Goal: Task Accomplishment & Management: Manage account settings

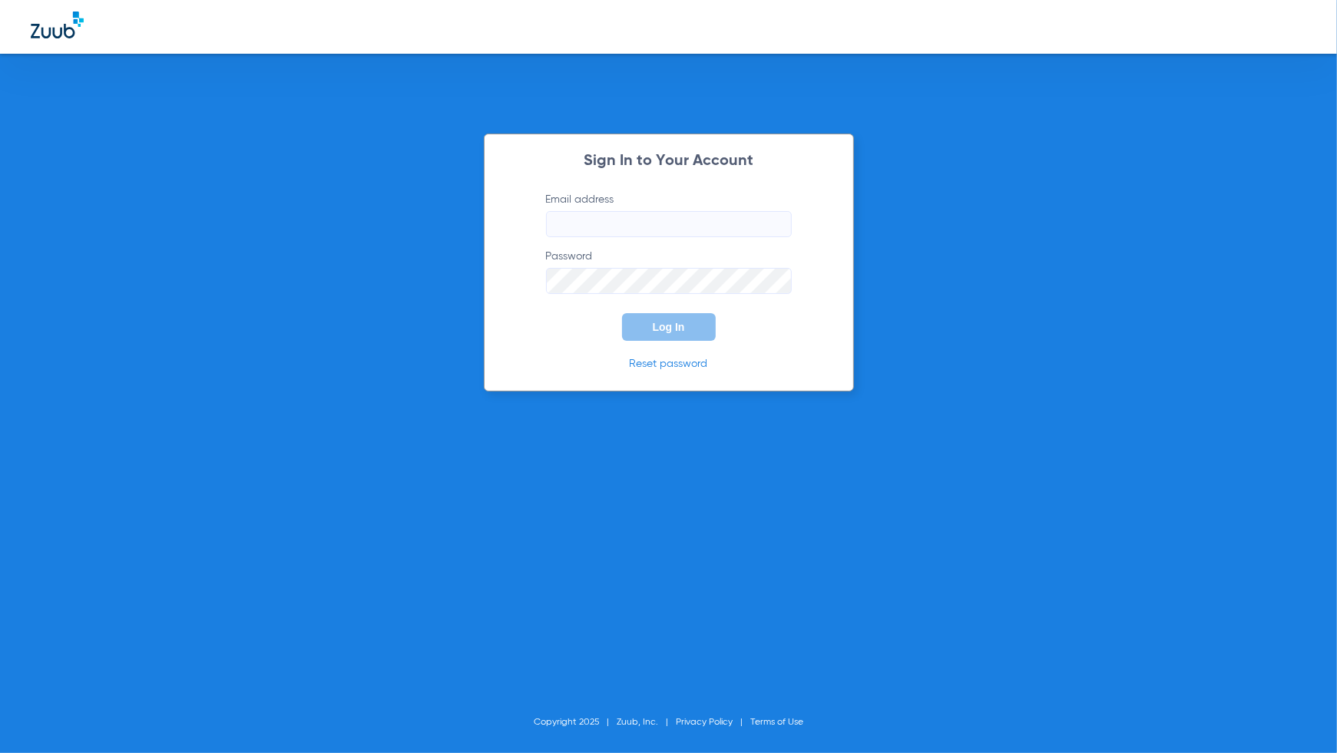
click at [650, 228] on input "Email address" at bounding box center [669, 224] width 246 height 26
type input "[PERSON_NAME][EMAIL_ADDRESS][PERSON_NAME][DOMAIN_NAME]"
click at [666, 337] on button "Log In" at bounding box center [669, 327] width 94 height 28
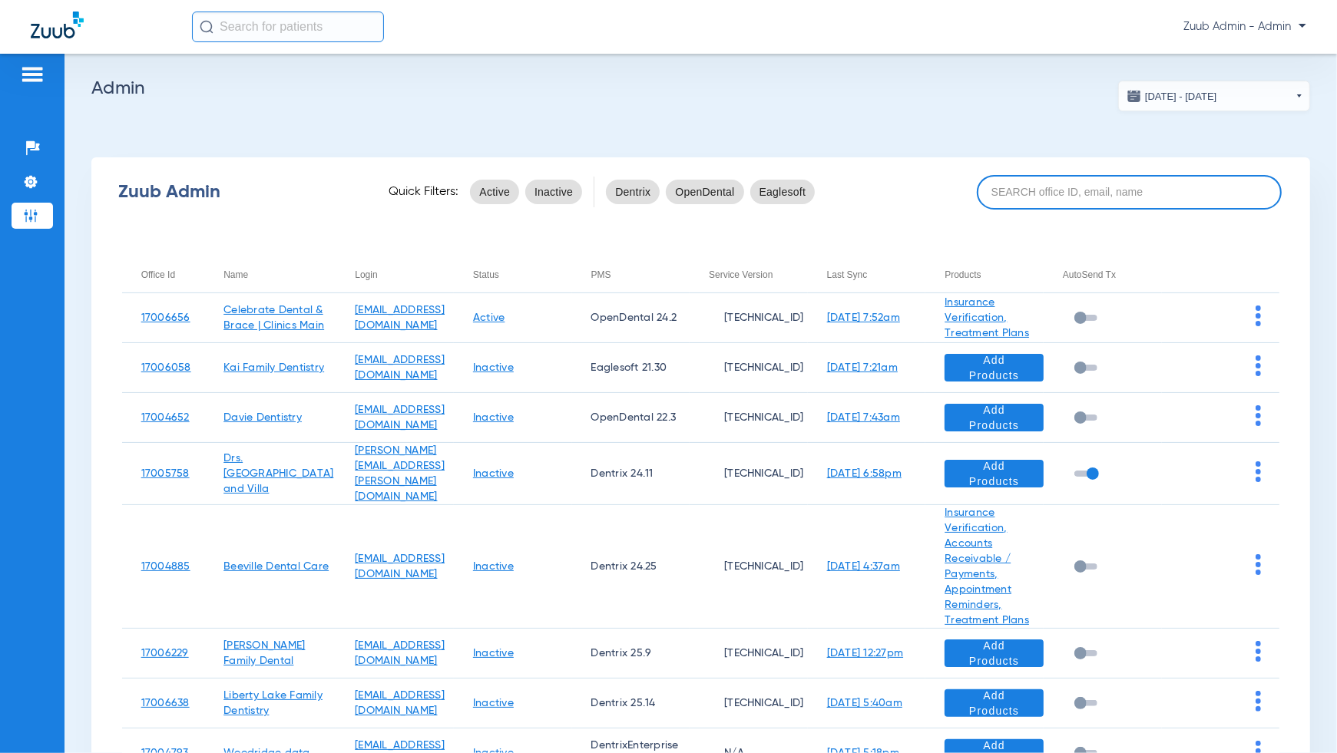
click at [1028, 203] on input at bounding box center [1129, 192] width 305 height 35
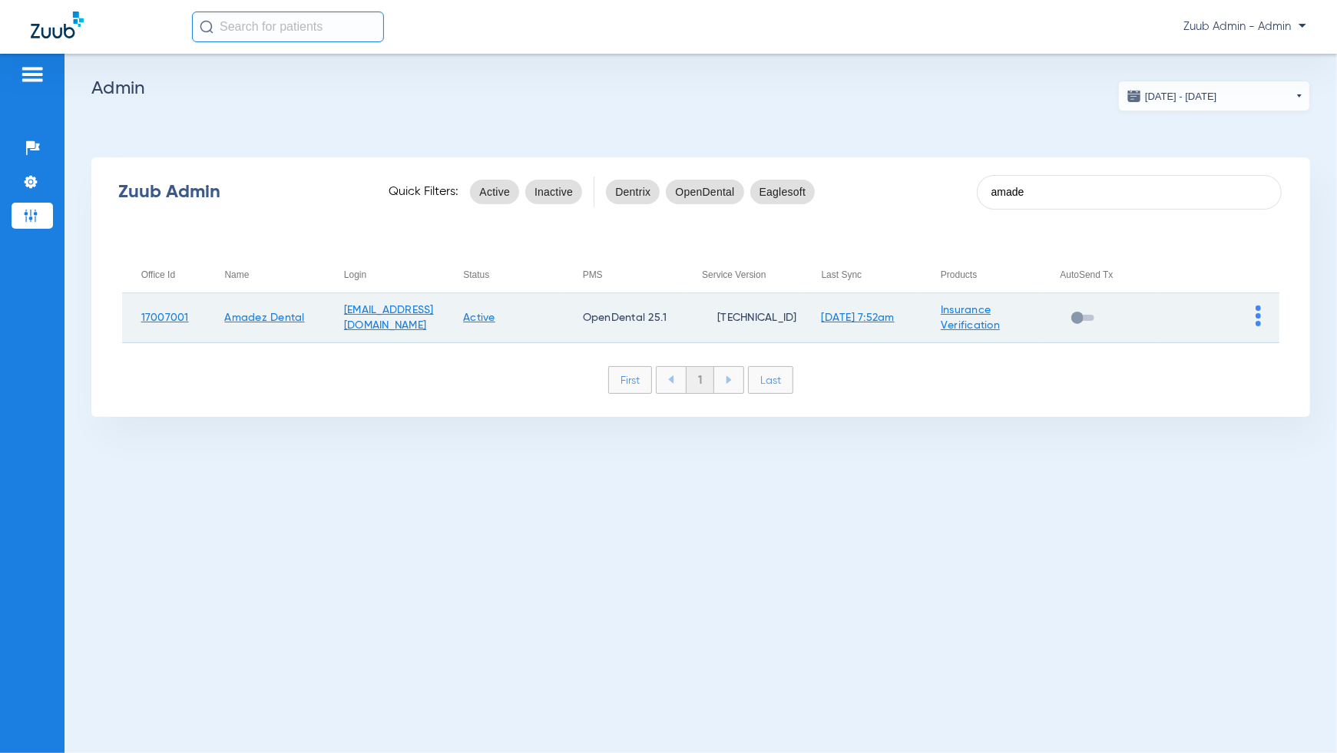
type input "amade"
click at [1259, 315] on img at bounding box center [1258, 316] width 5 height 21
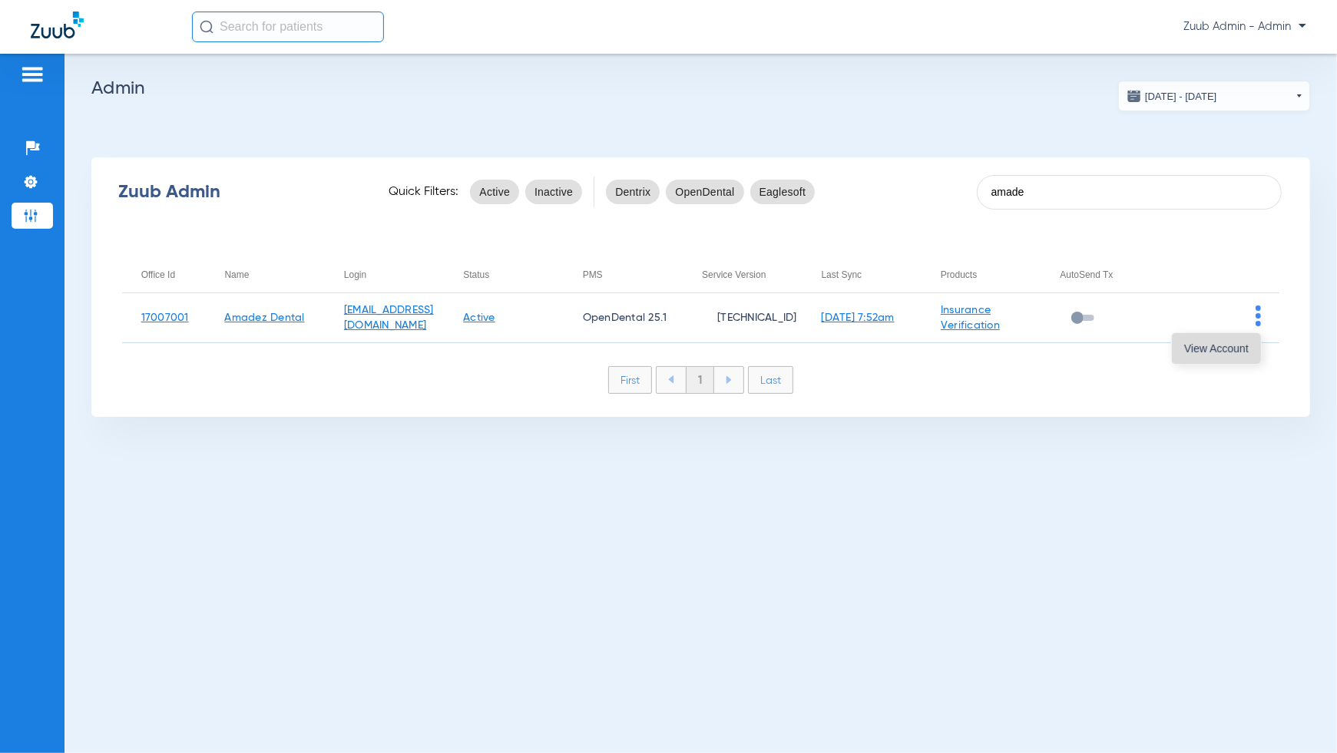
click at [1236, 358] on button "View Account" at bounding box center [1216, 348] width 89 height 31
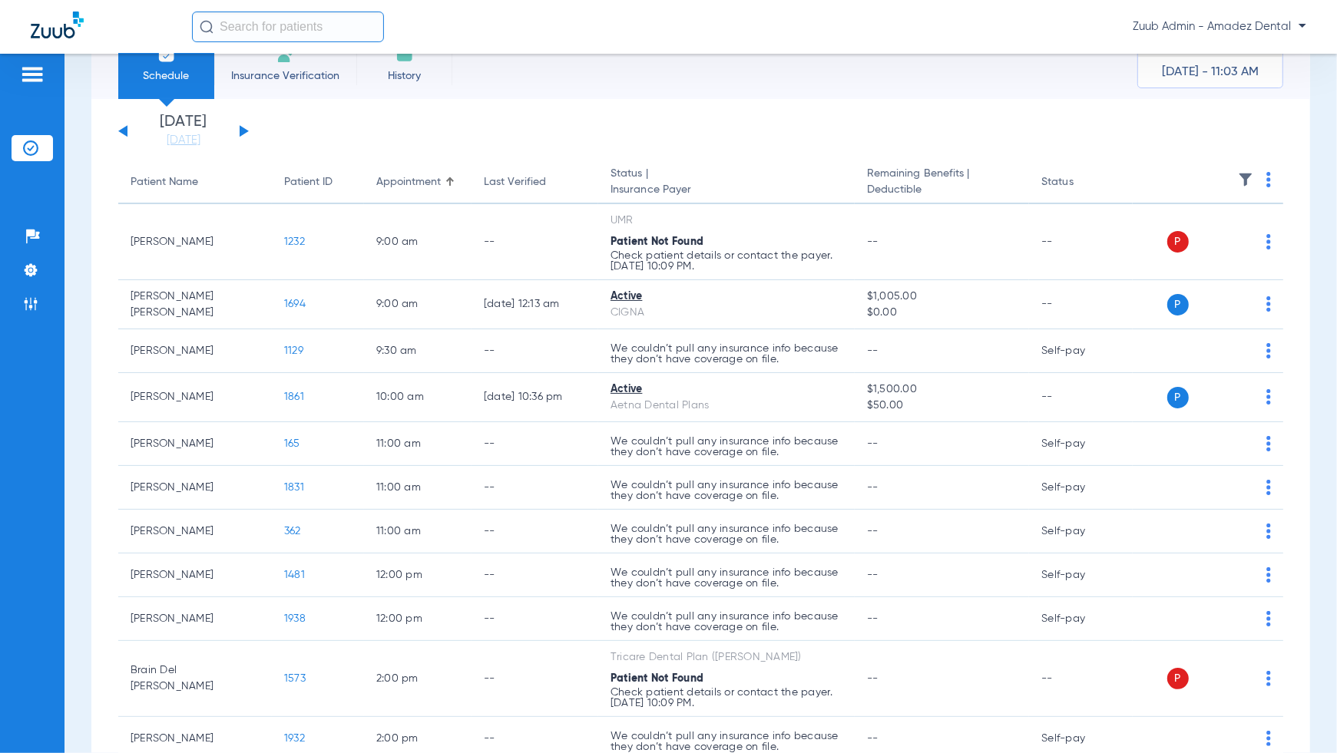
scroll to position [1, 0]
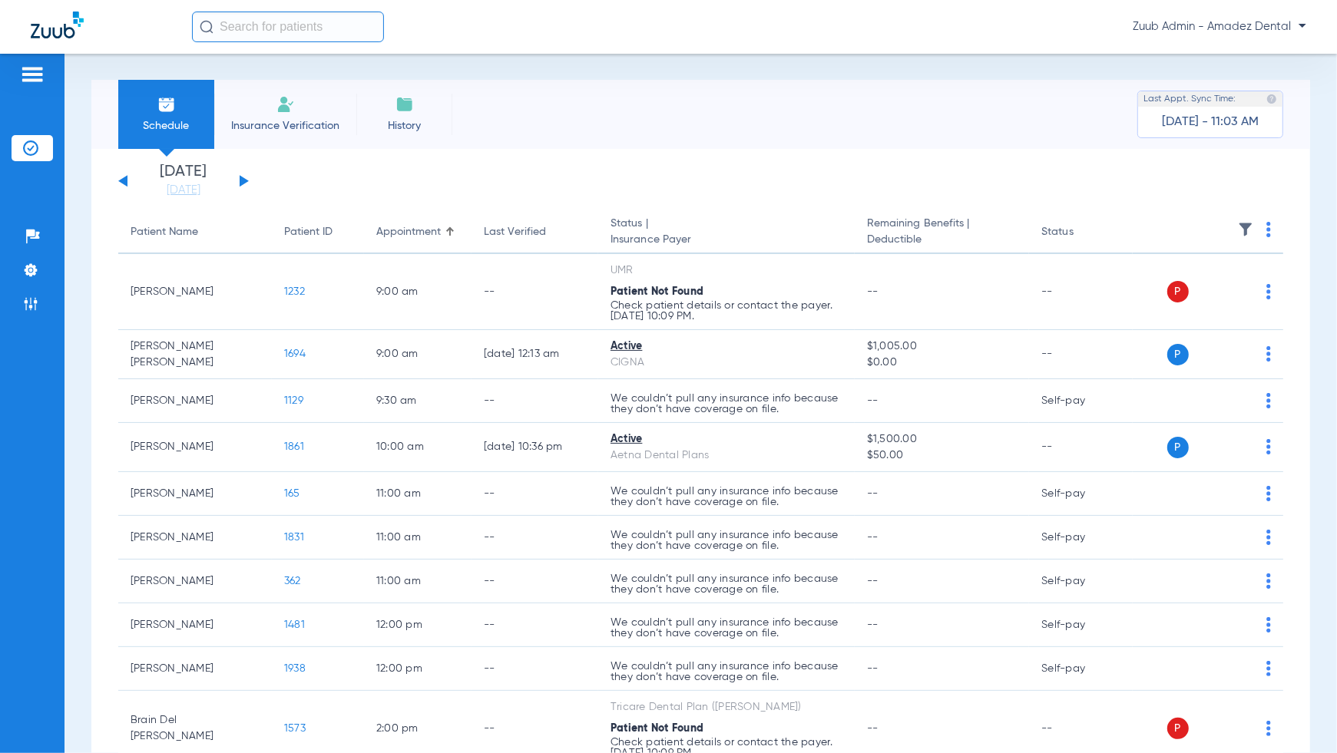
click at [263, 22] on input "text" at bounding box center [288, 27] width 192 height 31
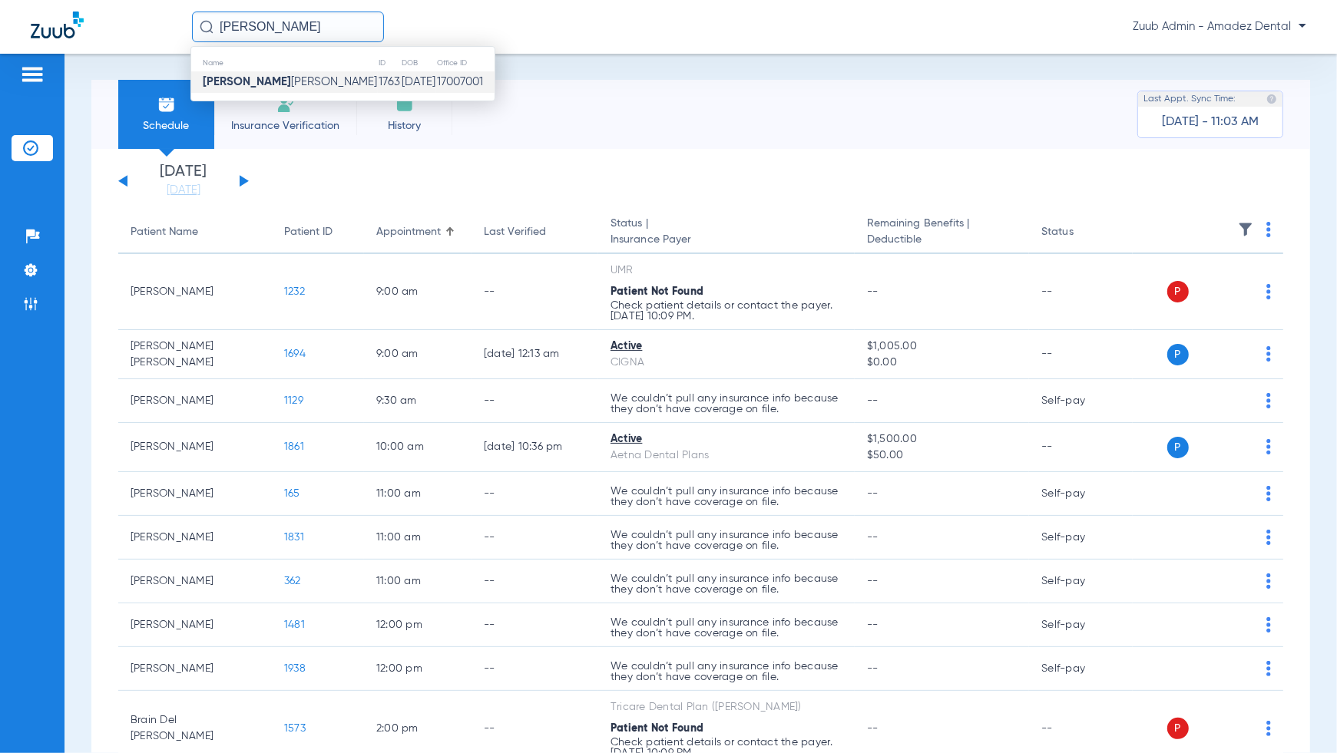
type input "soyla"
click at [269, 78] on span "Soyla Marina Navarrete" at bounding box center [290, 82] width 174 height 12
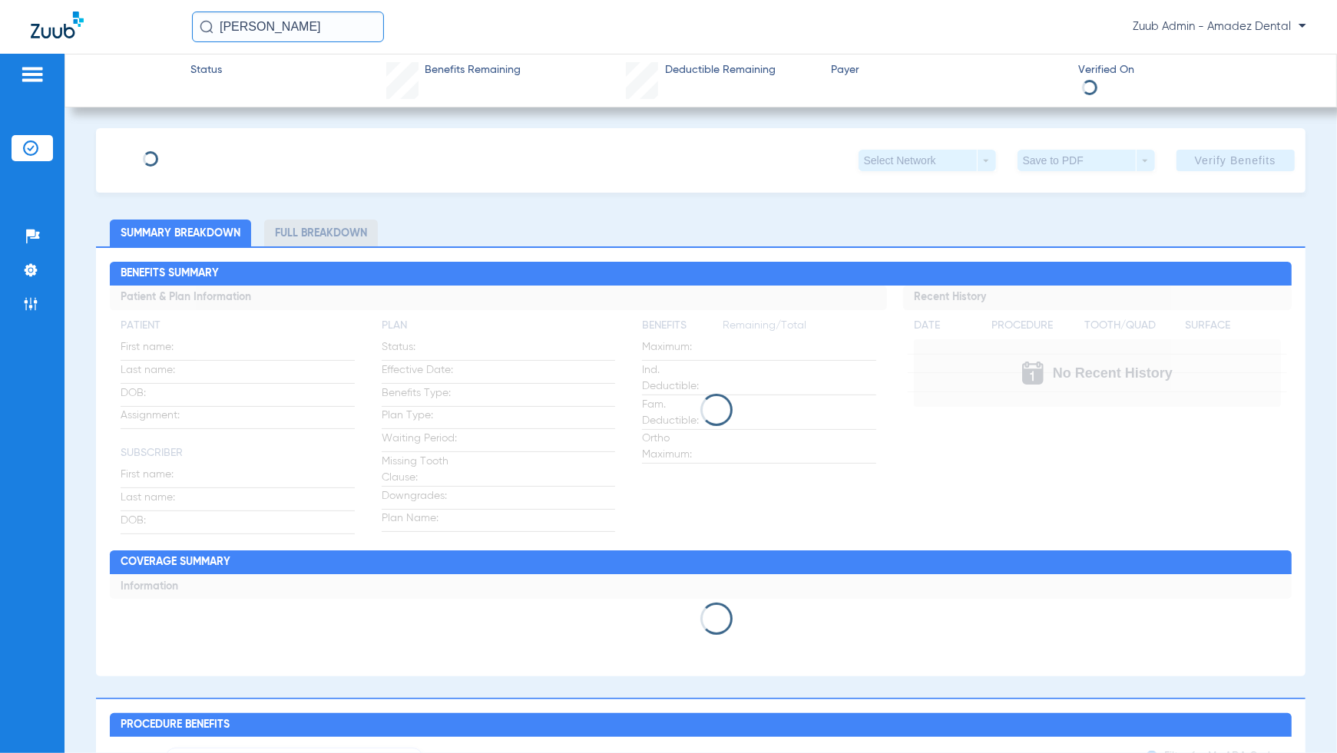
type input "Soyla"
type input "Navarrete"
type input "08/20/1963"
type input "U7026154602"
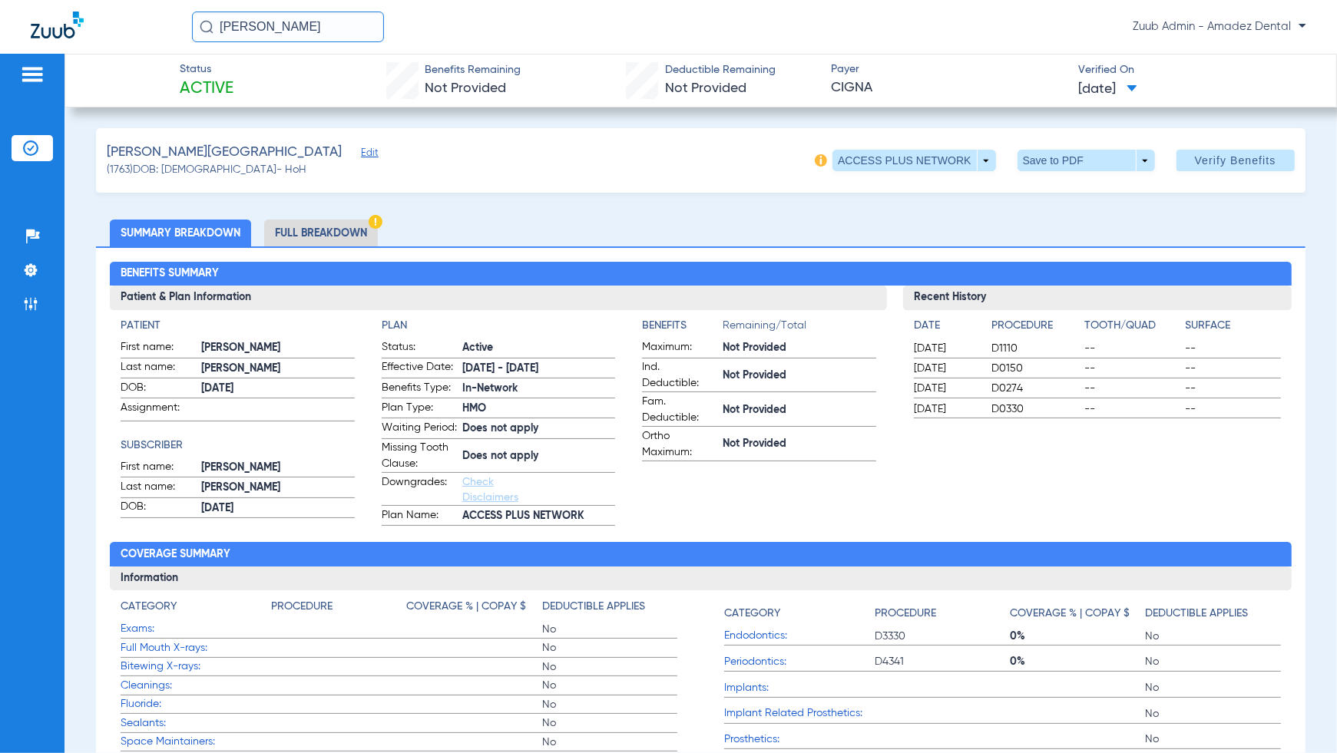
click at [361, 157] on span "Edit" at bounding box center [368, 154] width 14 height 15
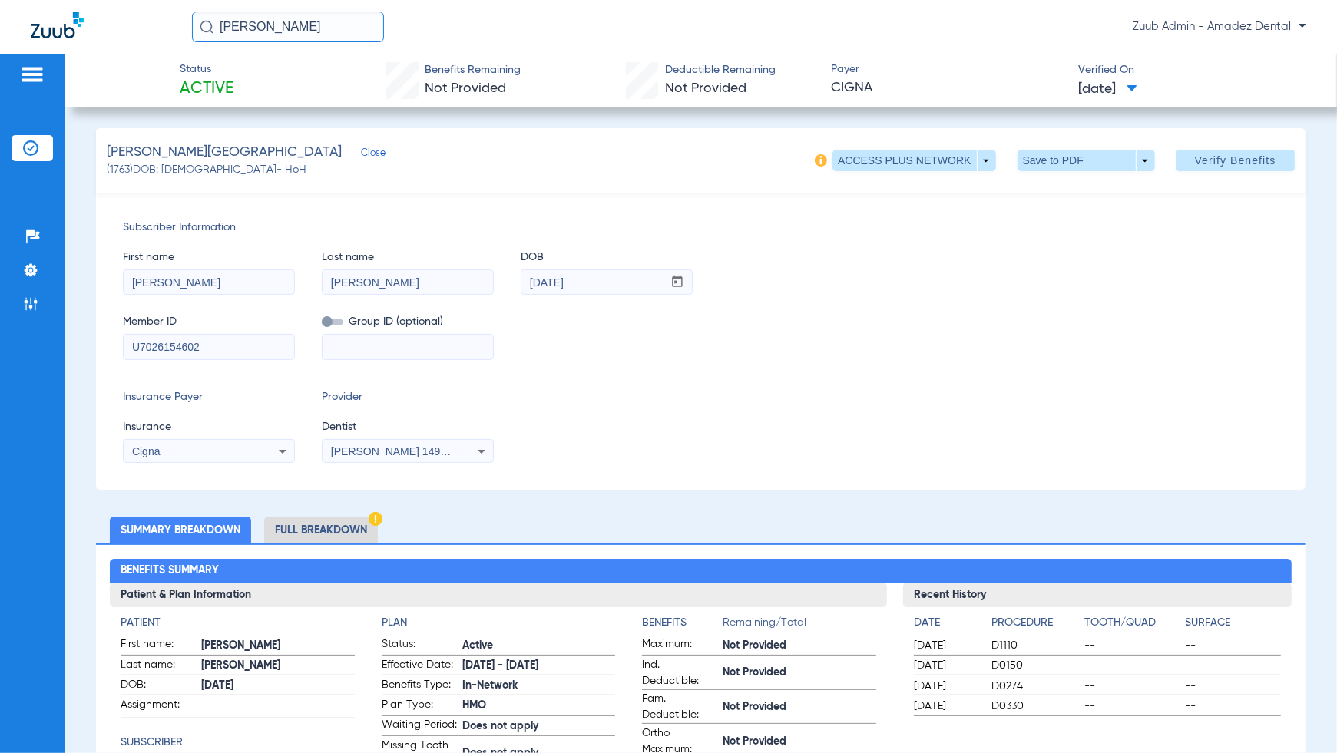
click at [204, 344] on input "U7026154602" at bounding box center [209, 347] width 170 height 25
click at [585, 285] on input "08/20/1963" at bounding box center [591, 282] width 141 height 25
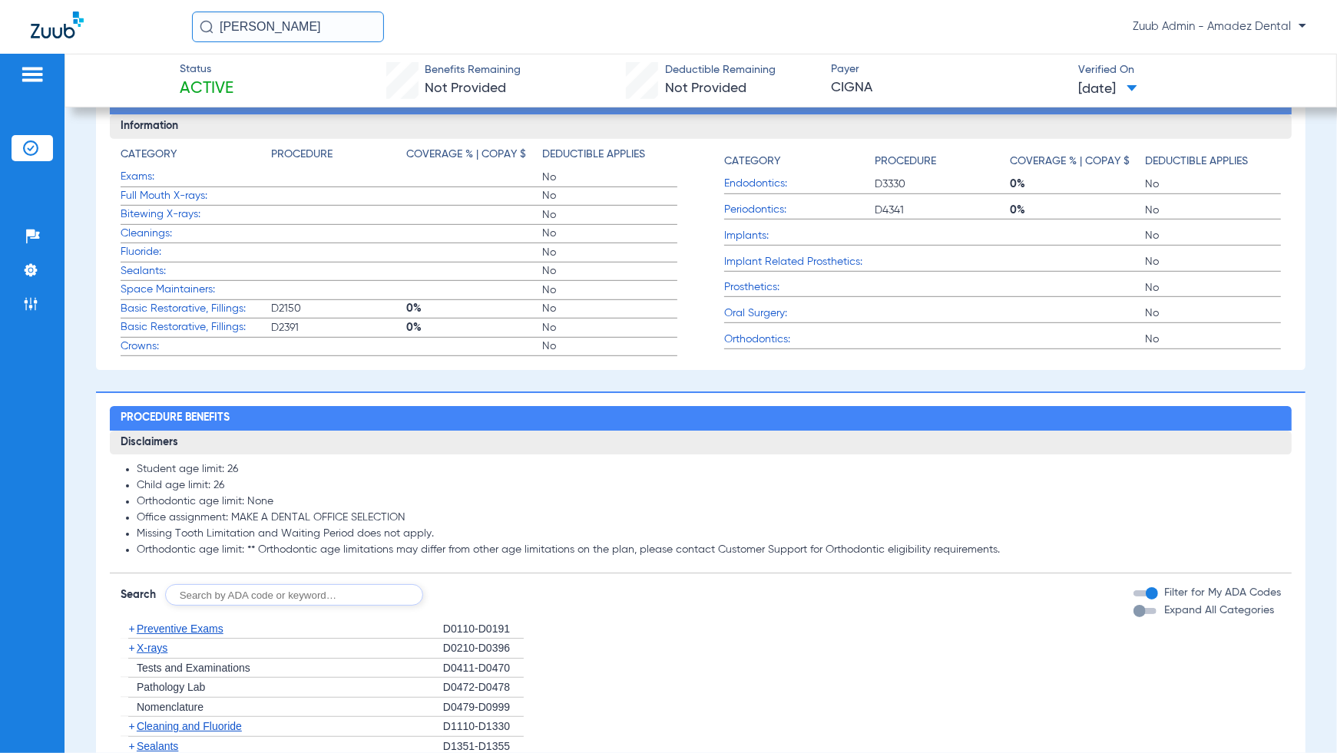
scroll to position [995, 0]
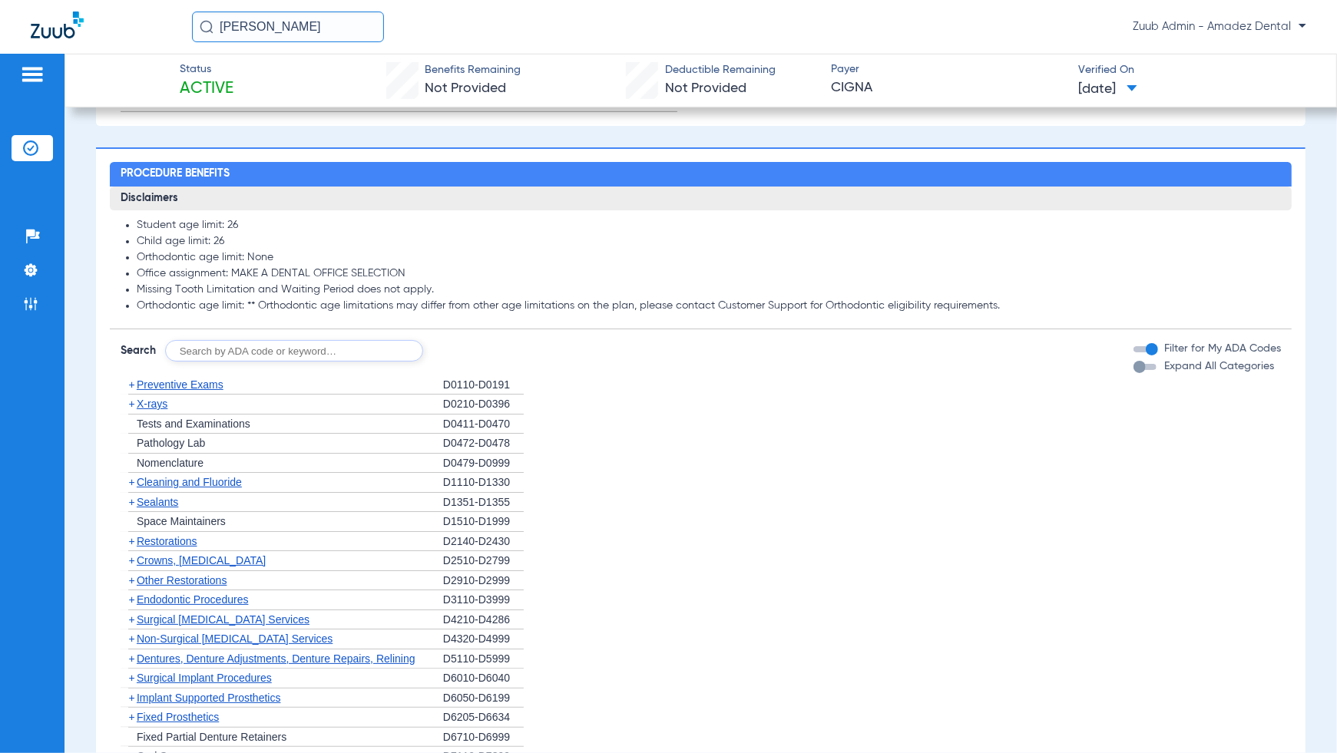
click at [185, 391] on span "Preventive Exams" at bounding box center [180, 385] width 87 height 12
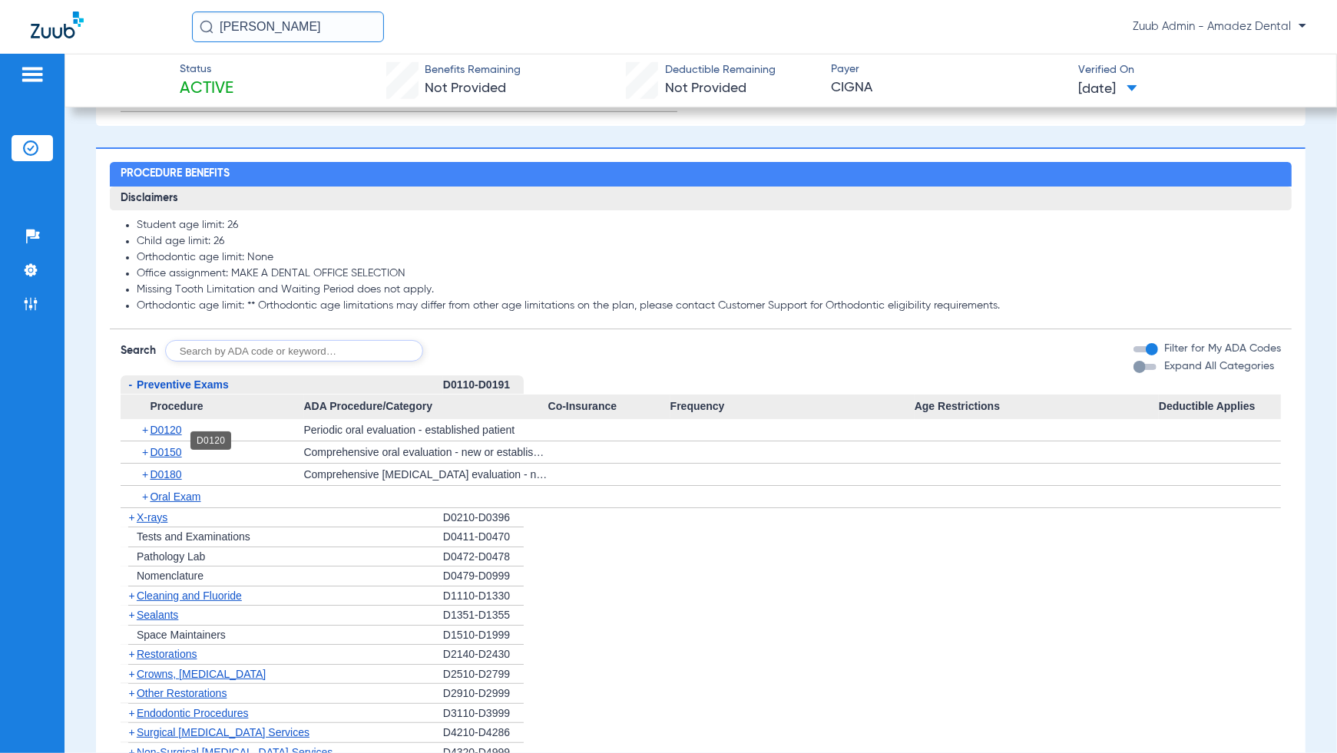
click at [154, 436] on span "D0120" at bounding box center [165, 430] width 31 height 12
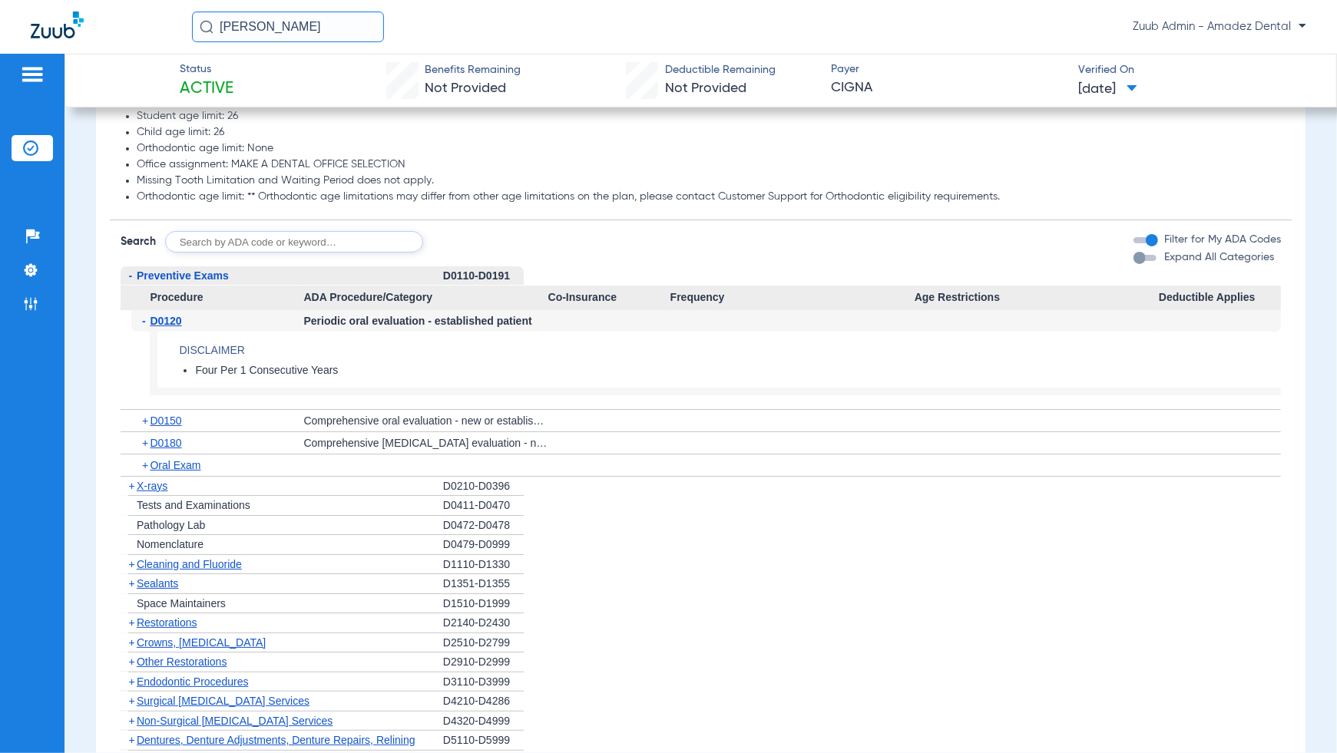
scroll to position [1110, 0]
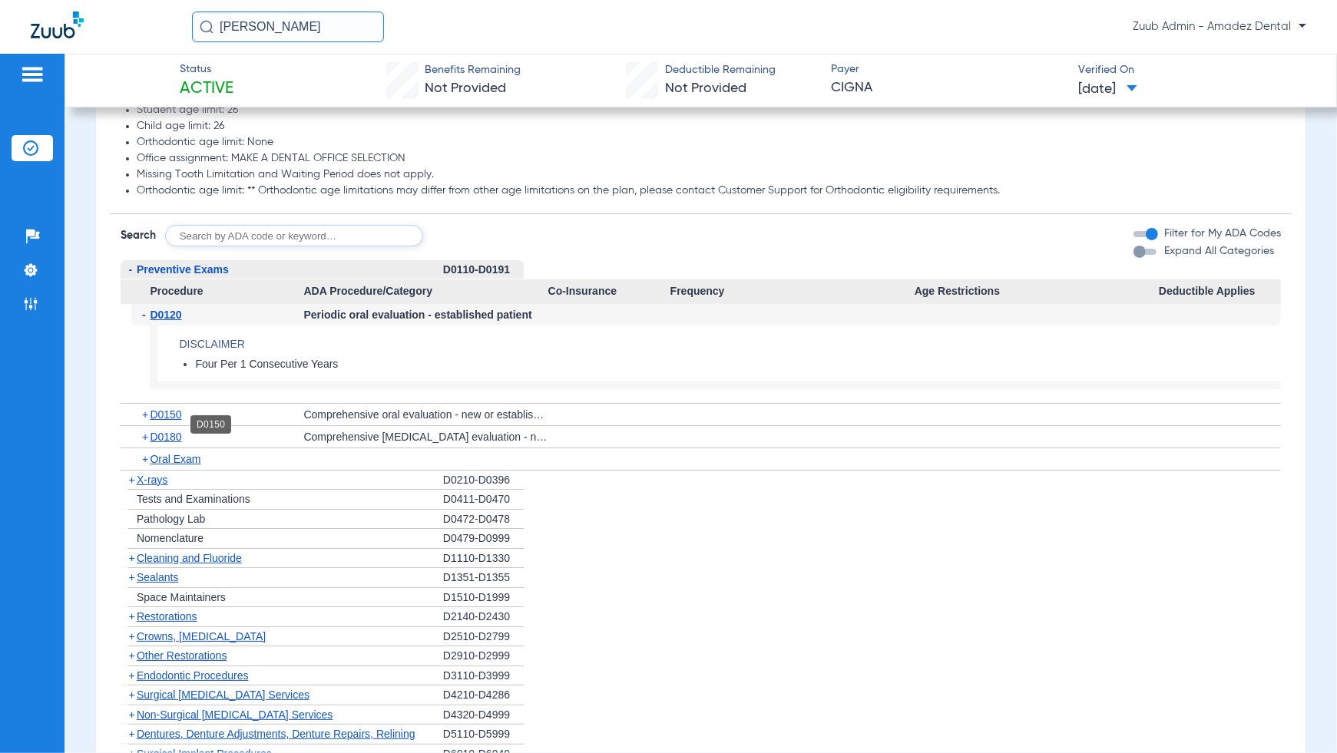
click at [174, 421] on span "D0150" at bounding box center [165, 415] width 31 height 12
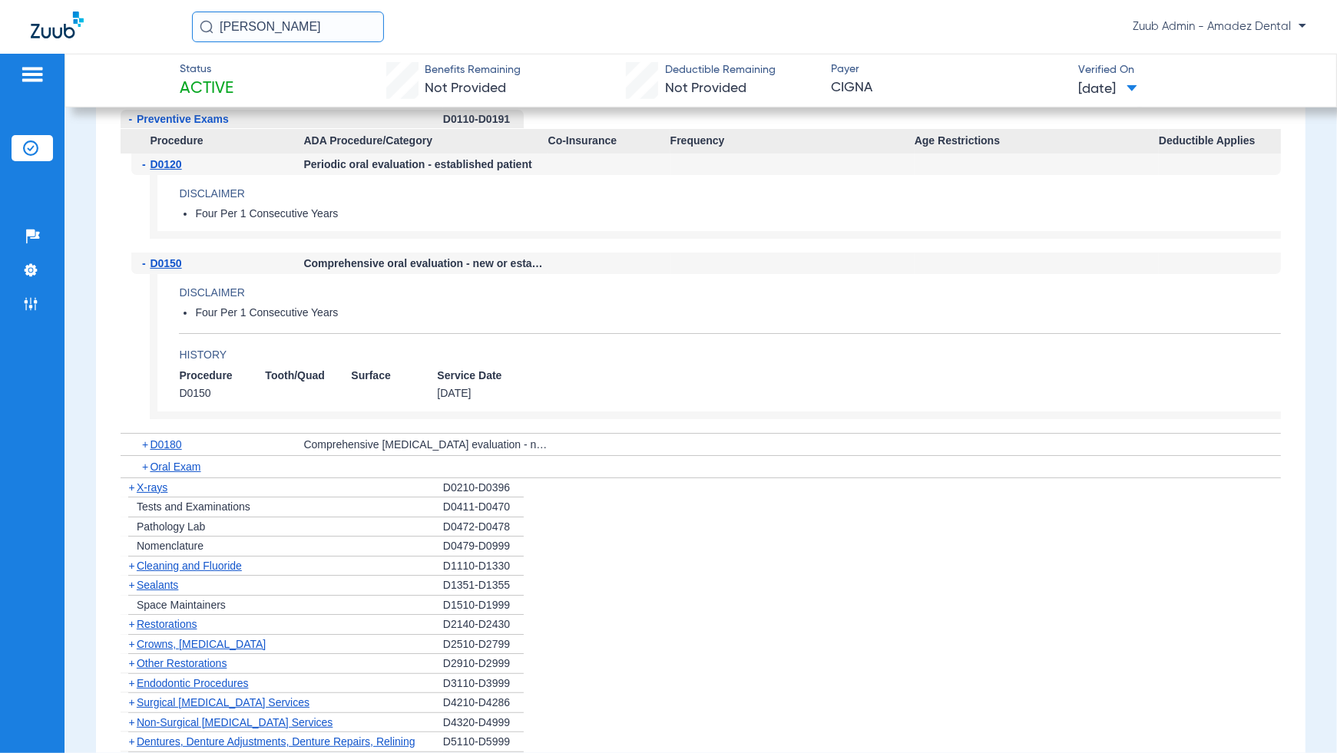
scroll to position [1276, 0]
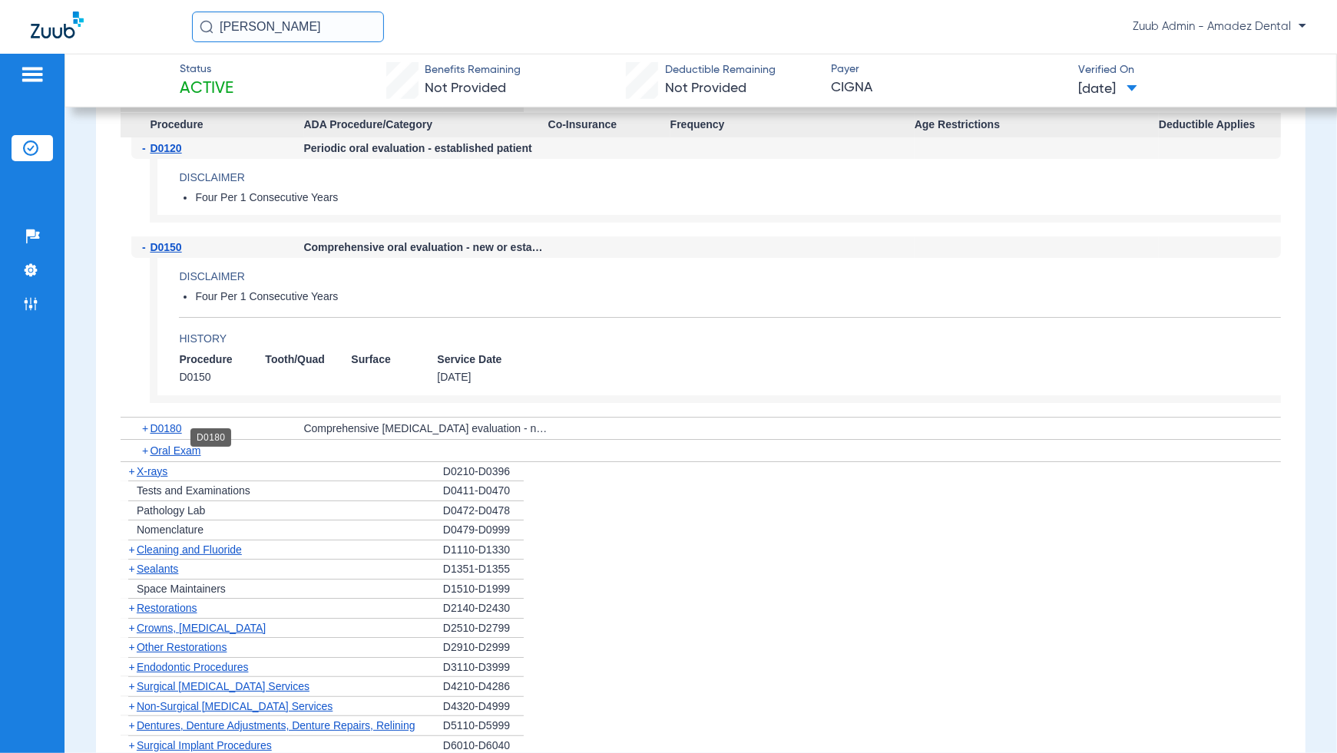
click at [173, 435] on span "D0180" at bounding box center [165, 428] width 31 height 12
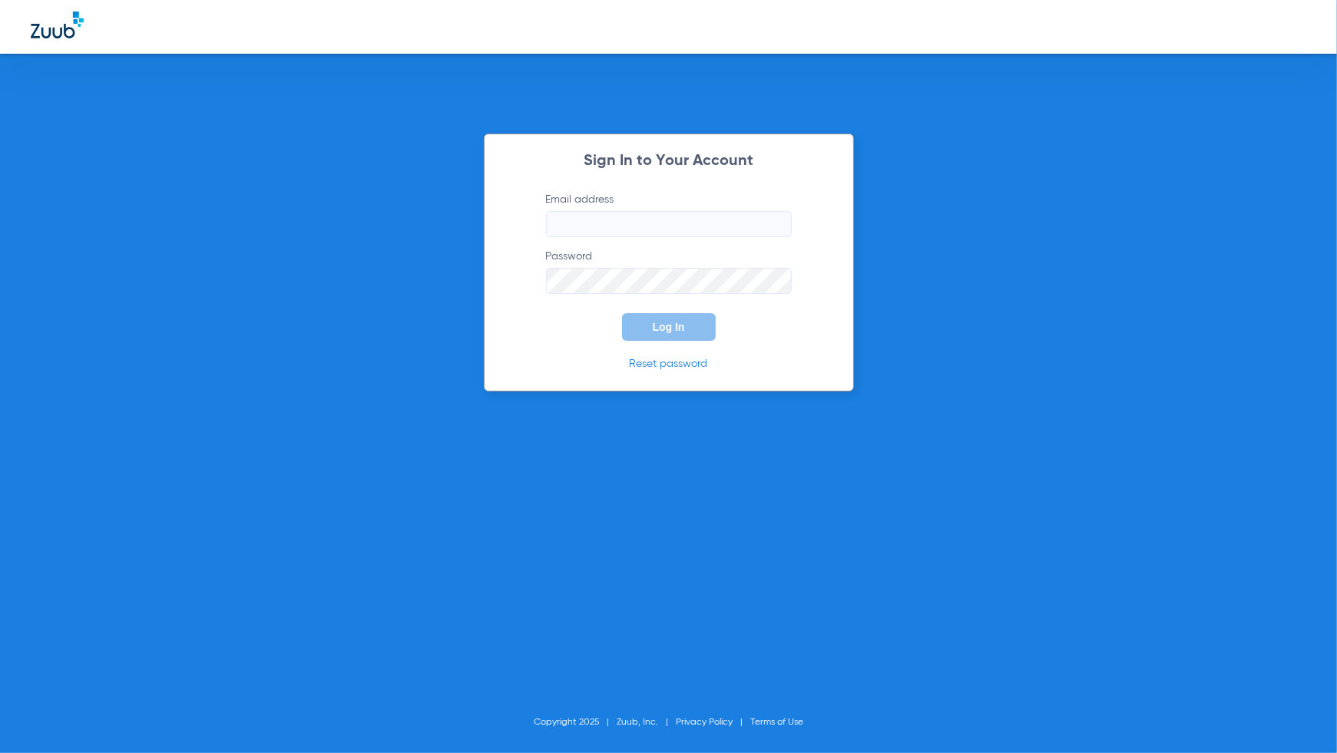
click at [677, 230] on input "Email address" at bounding box center [669, 224] width 246 height 26
type input "[PERSON_NAME][EMAIL_ADDRESS][PERSON_NAME][DOMAIN_NAME]"
click at [674, 336] on button "Log In" at bounding box center [669, 327] width 94 height 28
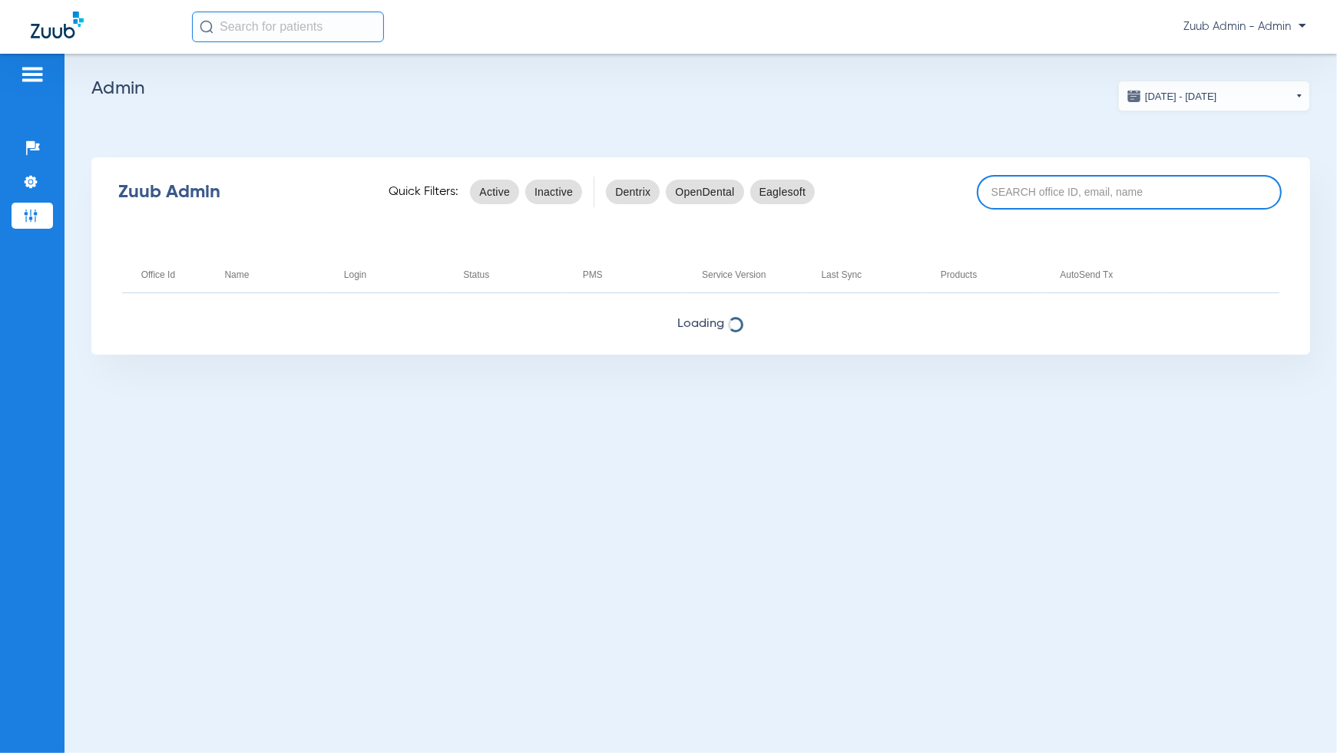
click at [1041, 193] on input at bounding box center [1129, 192] width 305 height 35
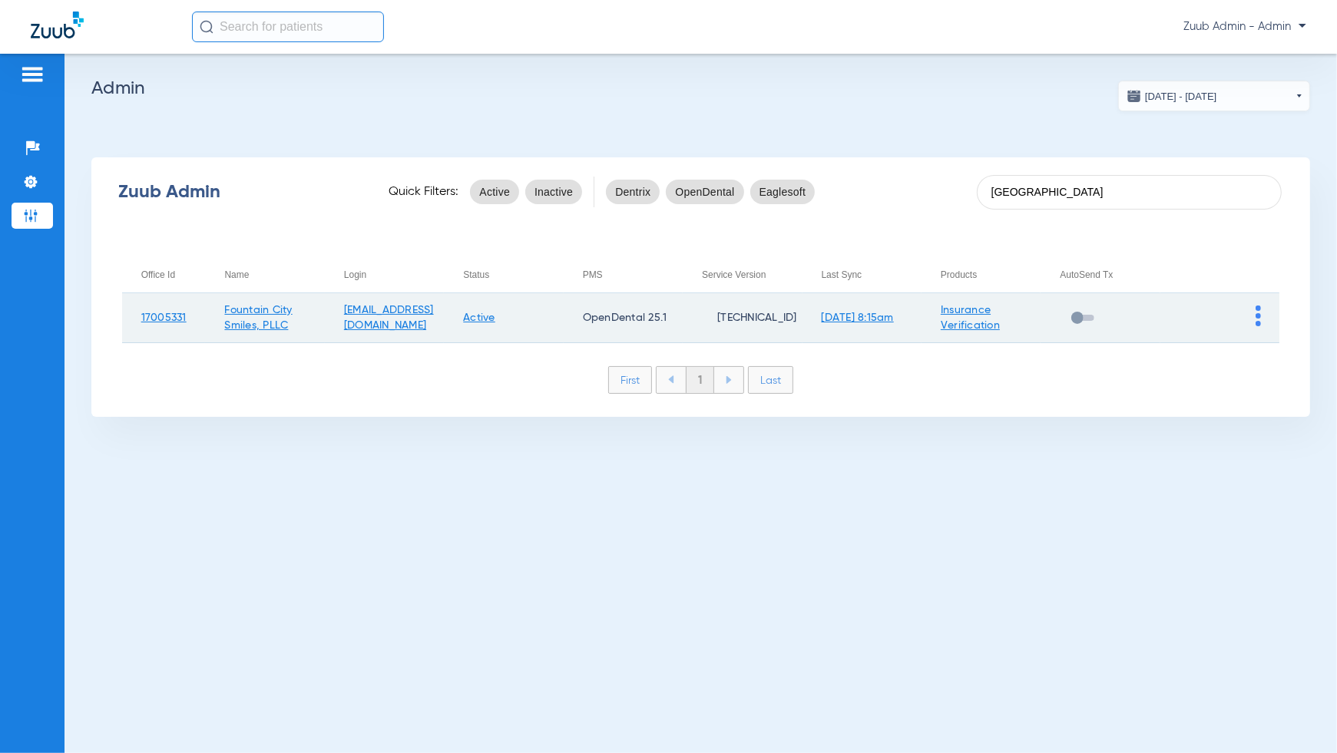
type input "[GEOGRAPHIC_DATA]"
click at [1257, 320] on img at bounding box center [1258, 316] width 5 height 21
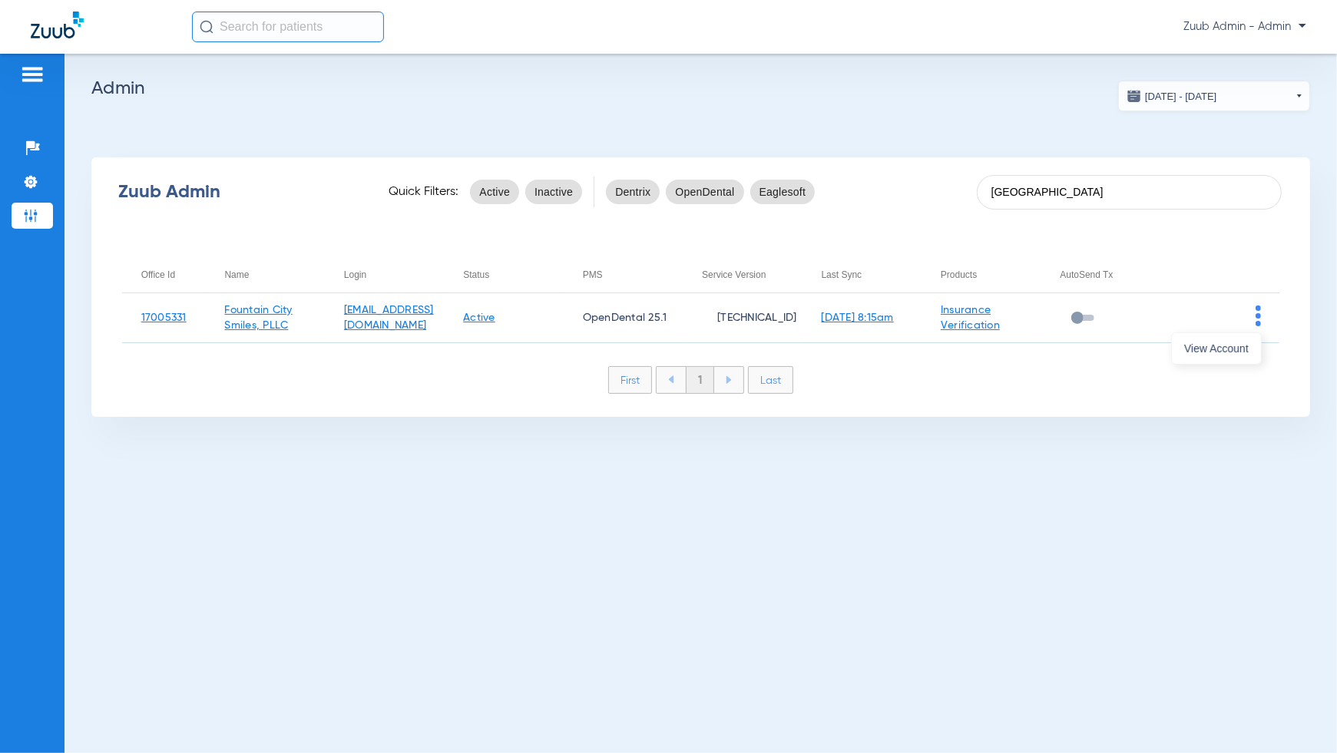
click at [1236, 355] on button "View Account" at bounding box center [1216, 348] width 89 height 31
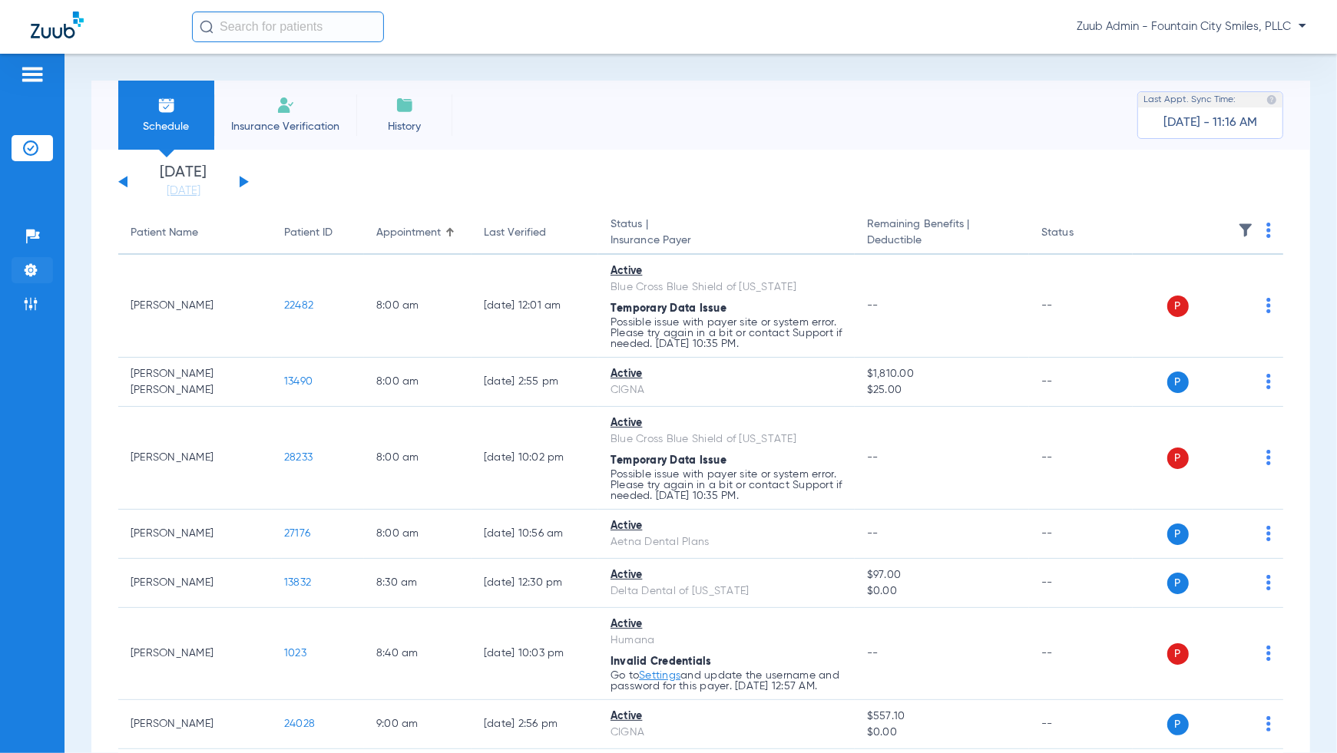
click at [37, 269] on img at bounding box center [30, 270] width 15 height 15
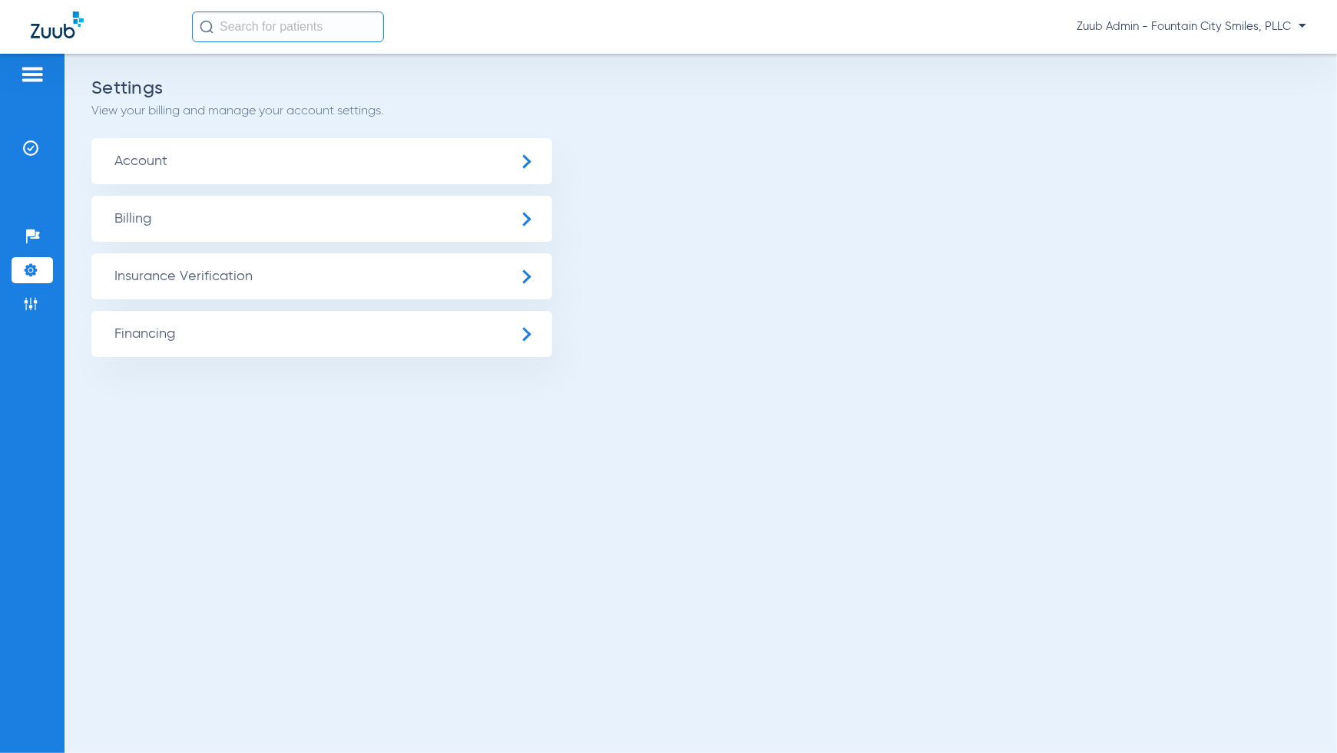
click at [156, 281] on span "Insurance Verification" at bounding box center [321, 276] width 461 height 46
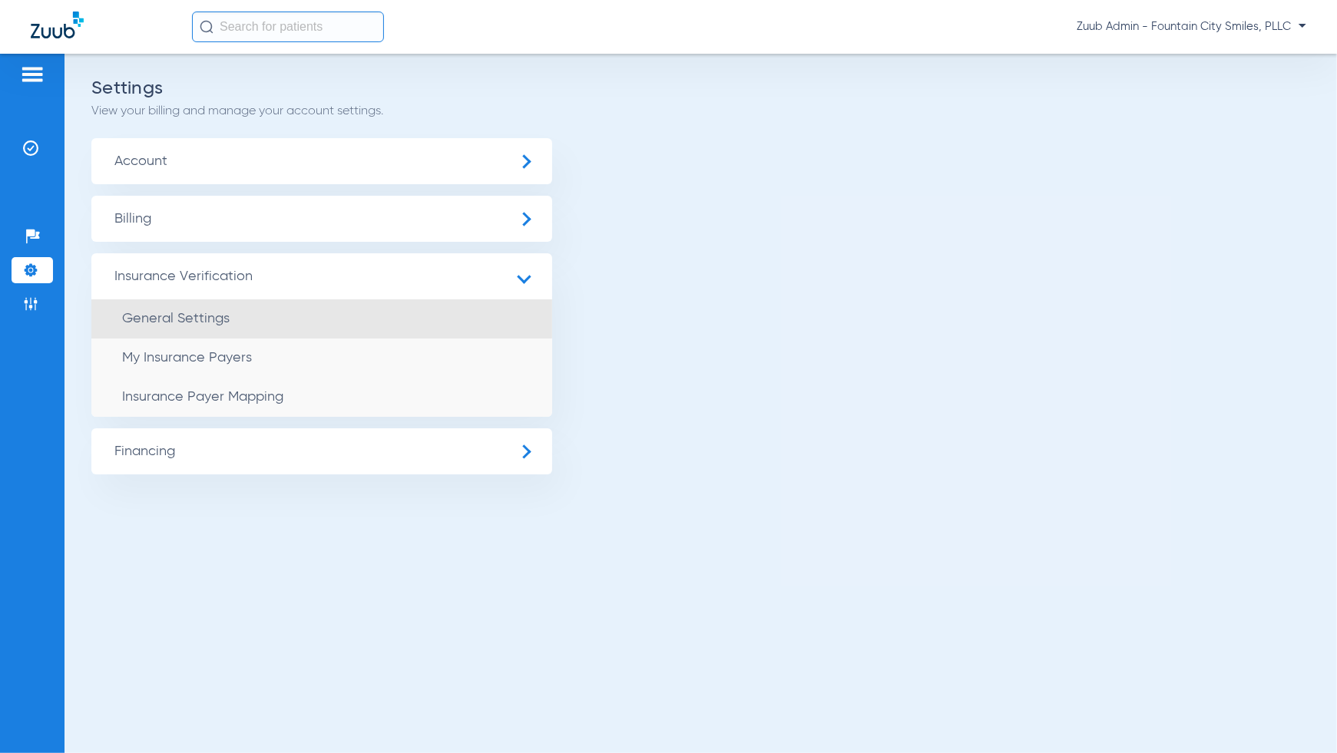
click at [169, 314] on span "General Settings" at bounding box center [176, 319] width 108 height 14
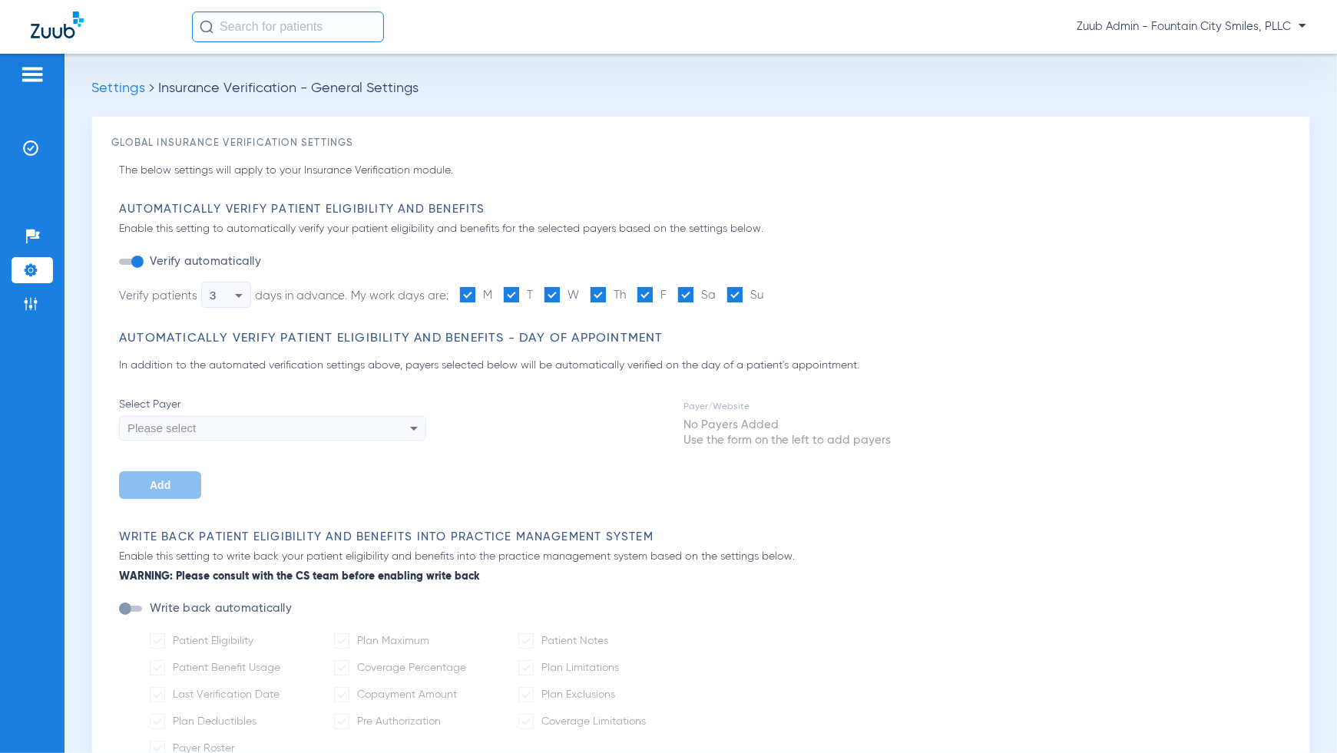
type input "5"
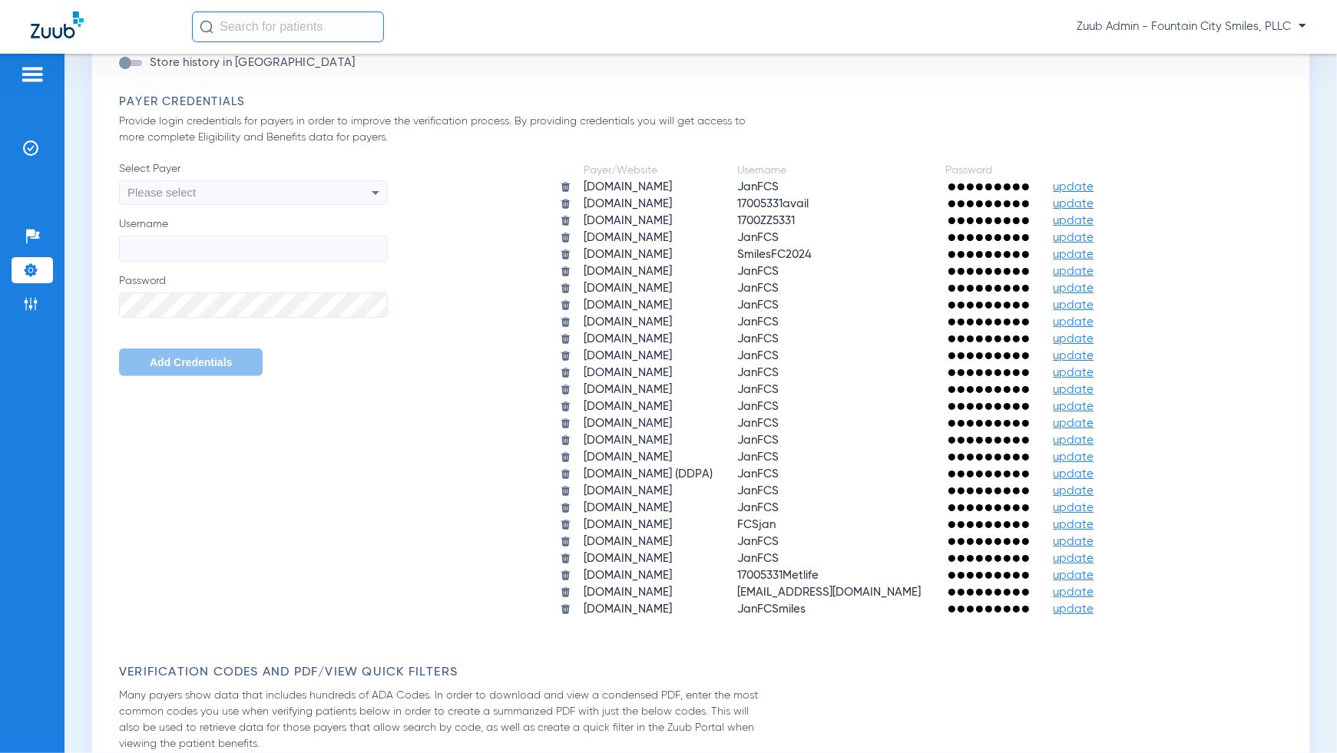
scroll to position [892, 0]
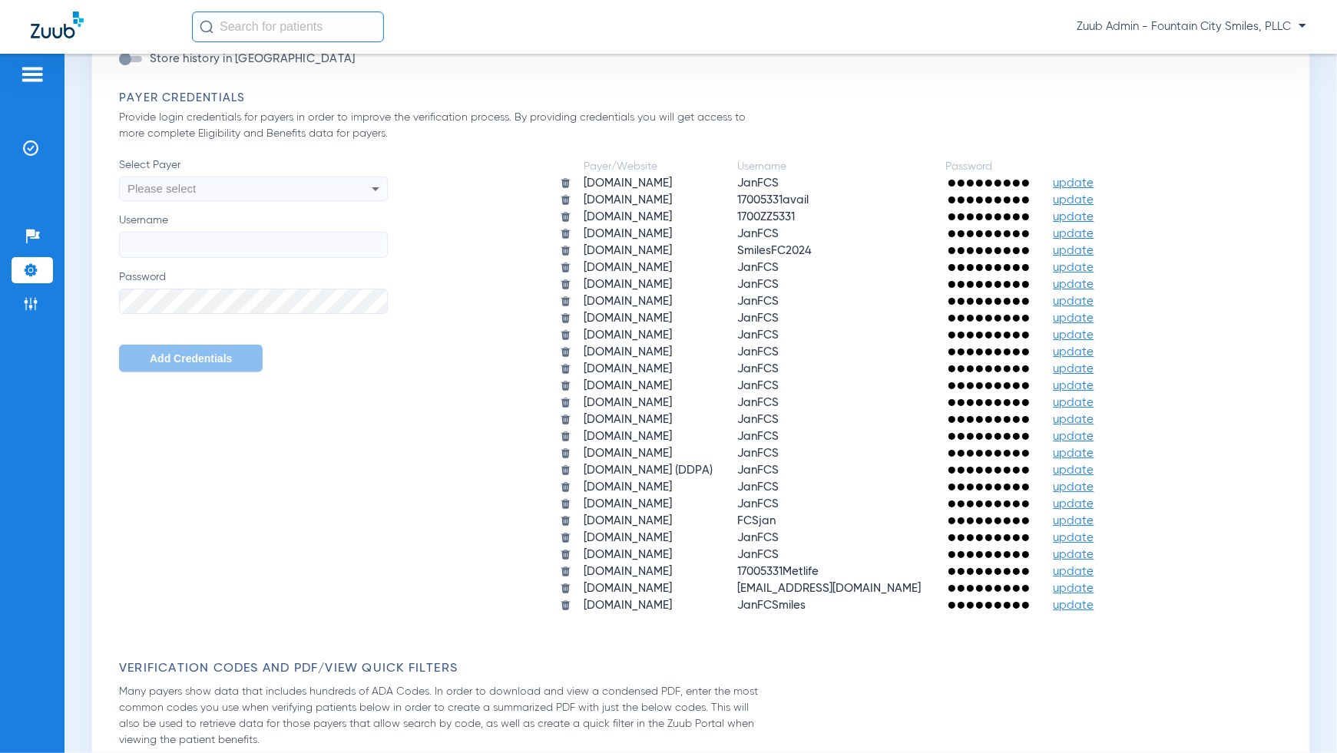
click at [20, 263] on li "Settings" at bounding box center [32, 270] width 41 height 26
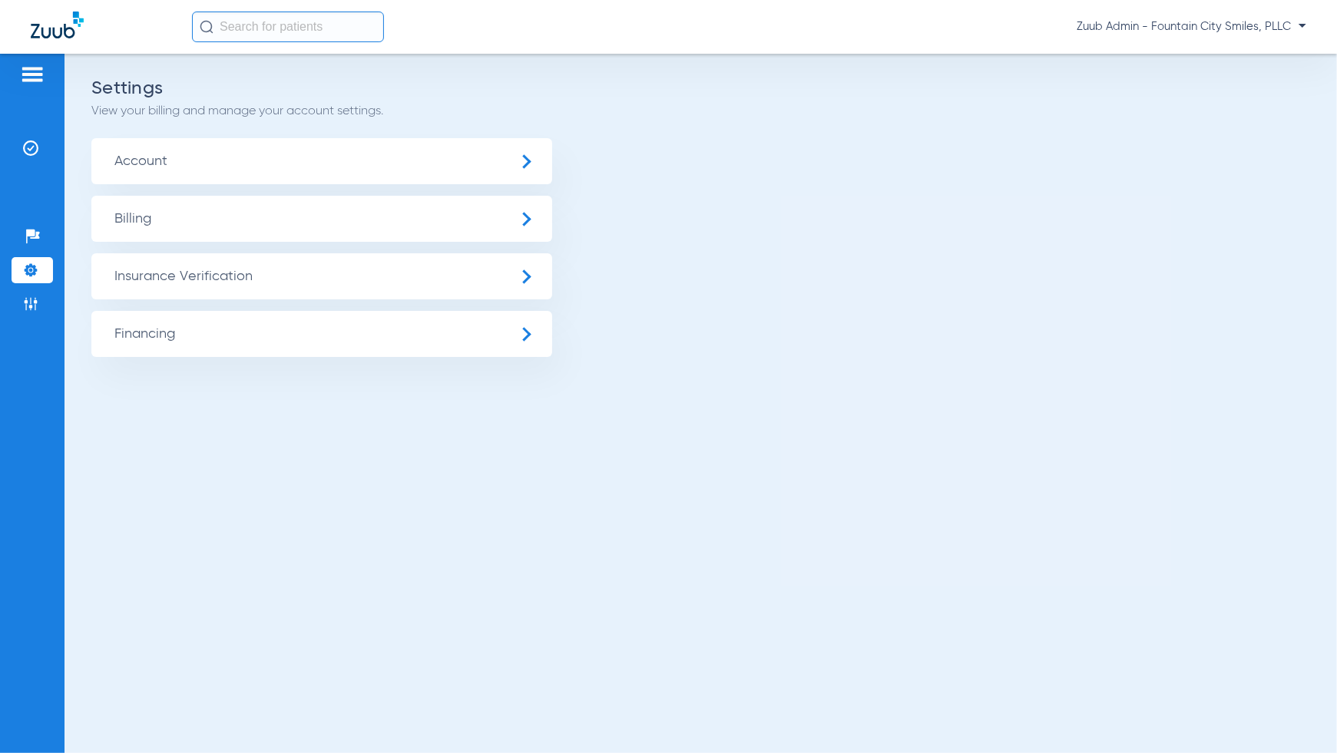
click at [161, 272] on span "Insurance Verification" at bounding box center [321, 276] width 461 height 46
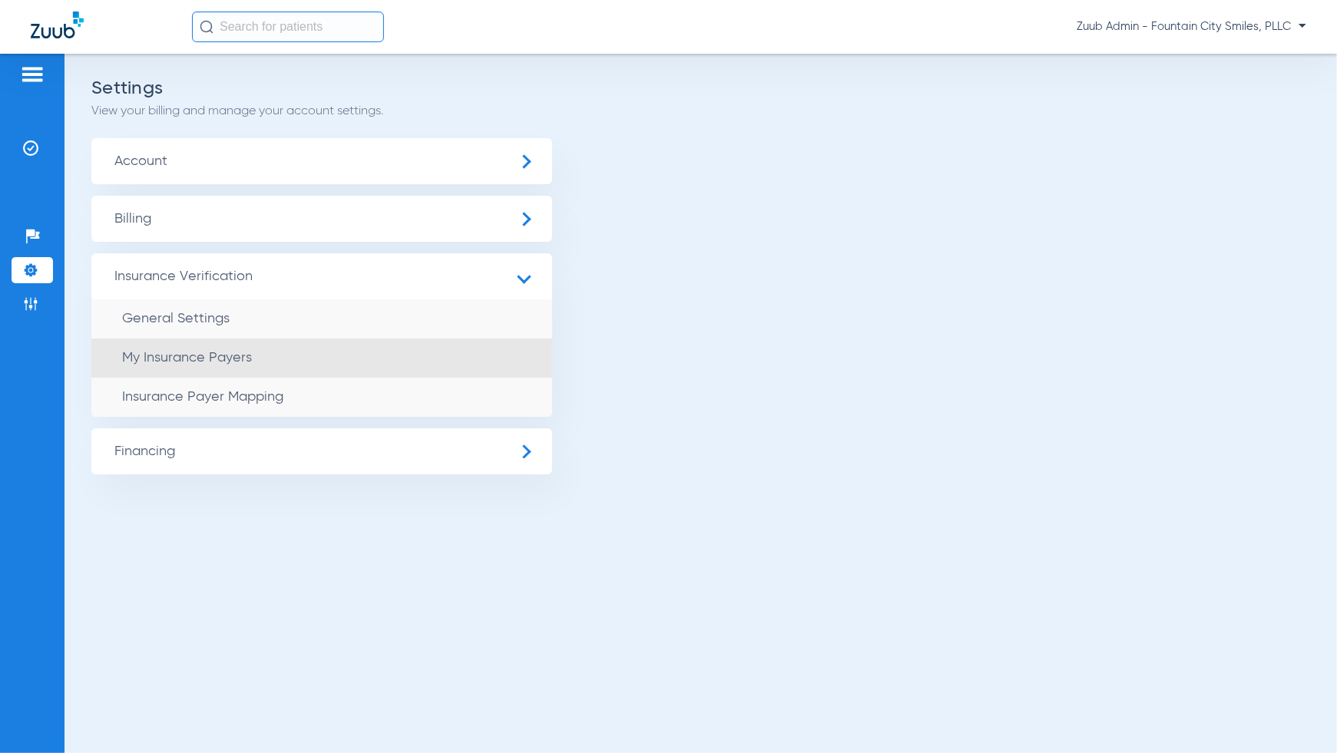
click at [169, 346] on li "My Insurance Payers" at bounding box center [321, 358] width 461 height 39
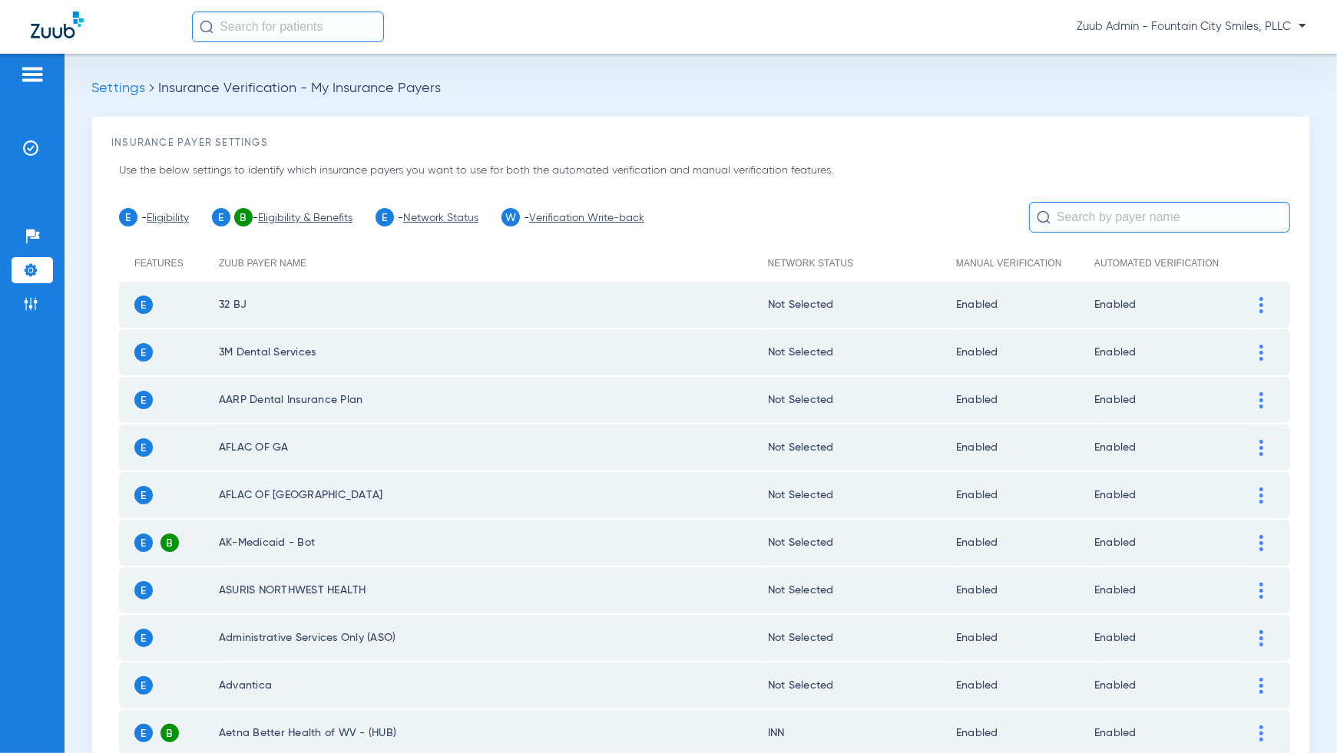
click at [25, 275] on img at bounding box center [30, 270] width 15 height 15
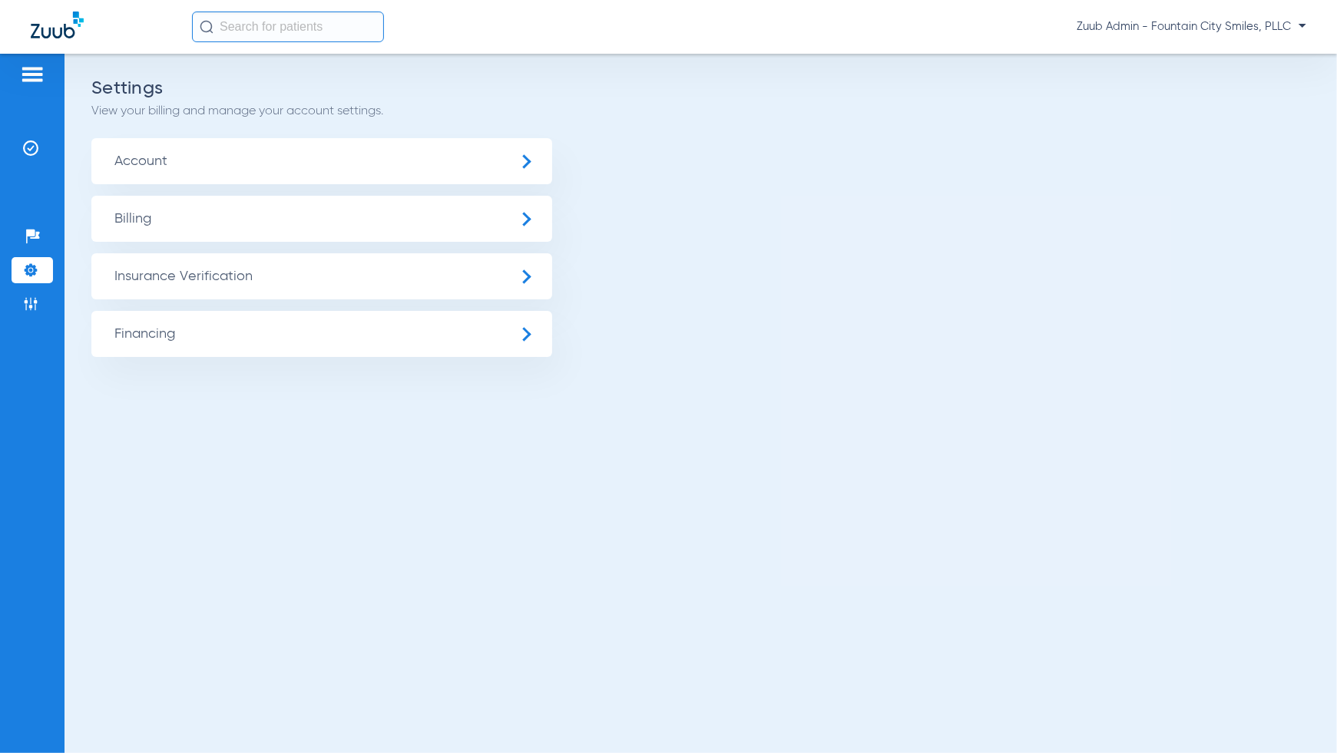
click at [250, 295] on span "Insurance Verification" at bounding box center [321, 276] width 461 height 46
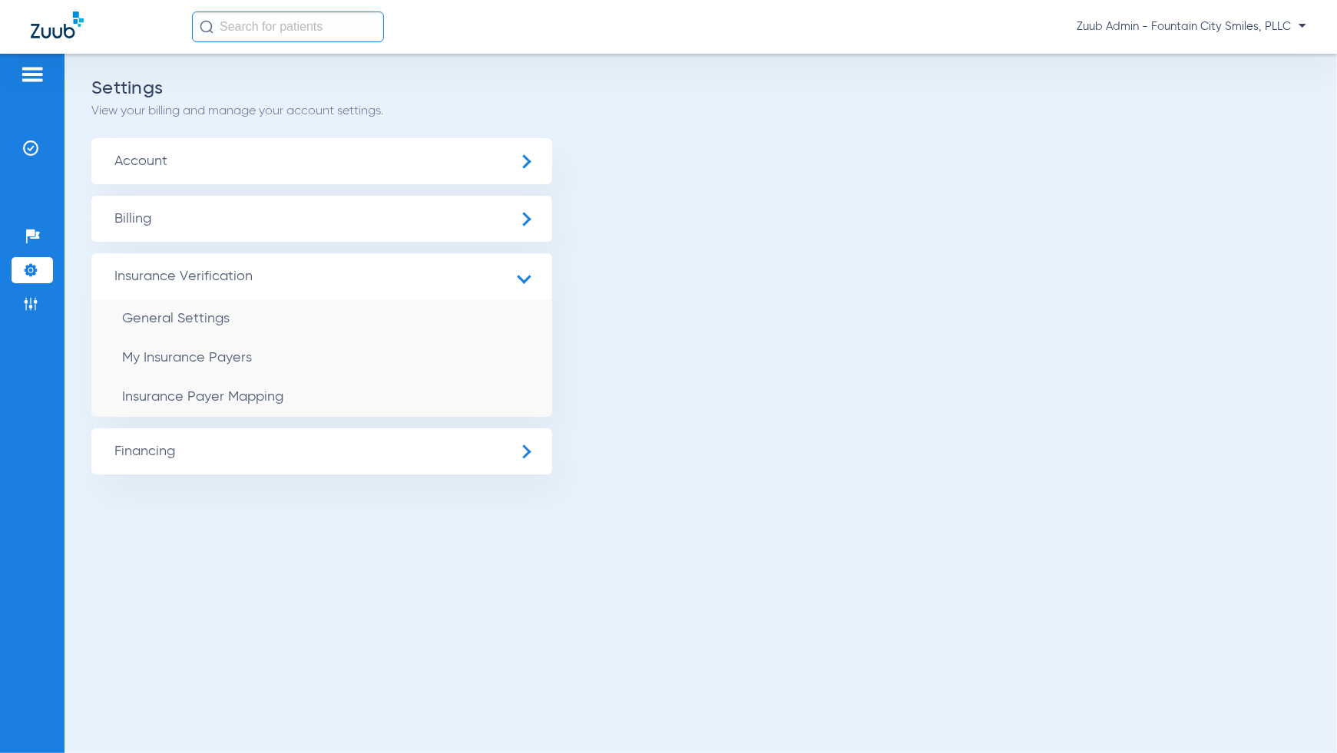
drag, startPoint x: 273, startPoint y: 389, endPoint x: 174, endPoint y: 31, distance: 371.3
click at [273, 389] on li "Insurance Payer Mapping" at bounding box center [321, 397] width 461 height 39
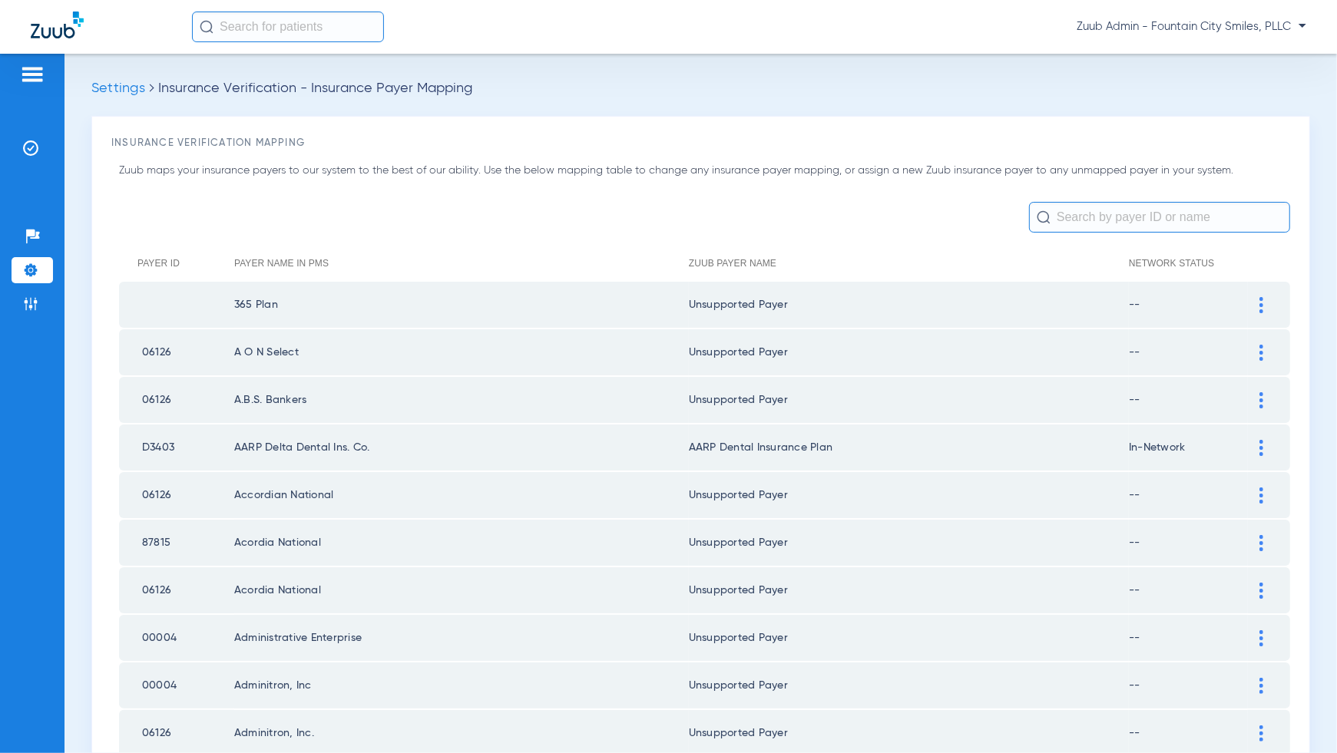
click at [1263, 306] on img at bounding box center [1261, 305] width 4 height 16
